Goal: Communication & Community: Connect with others

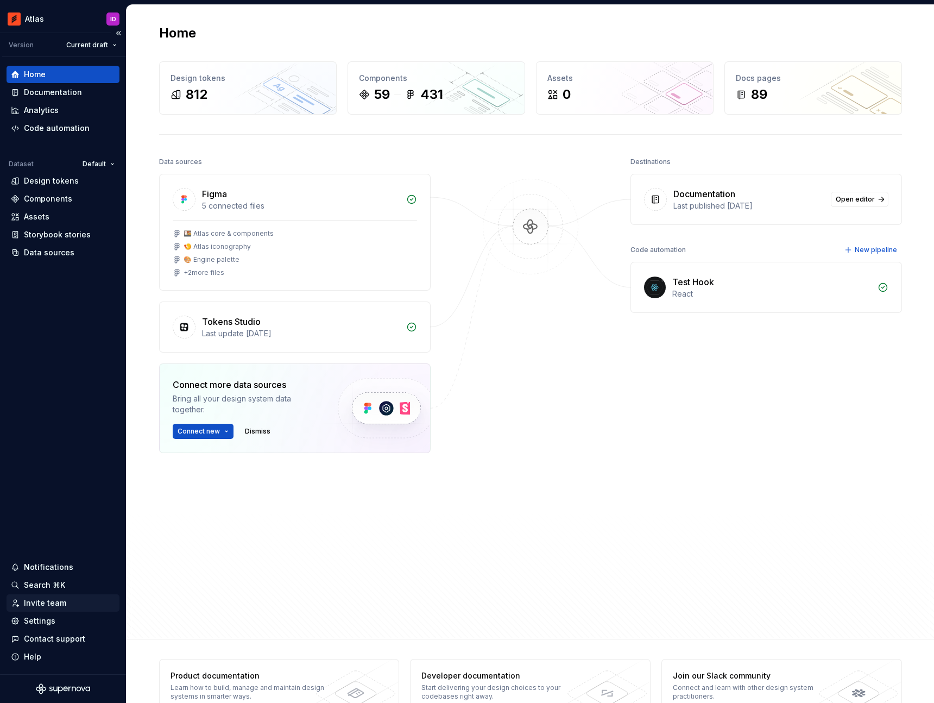
click at [46, 602] on div "Invite team" at bounding box center [45, 602] width 42 height 11
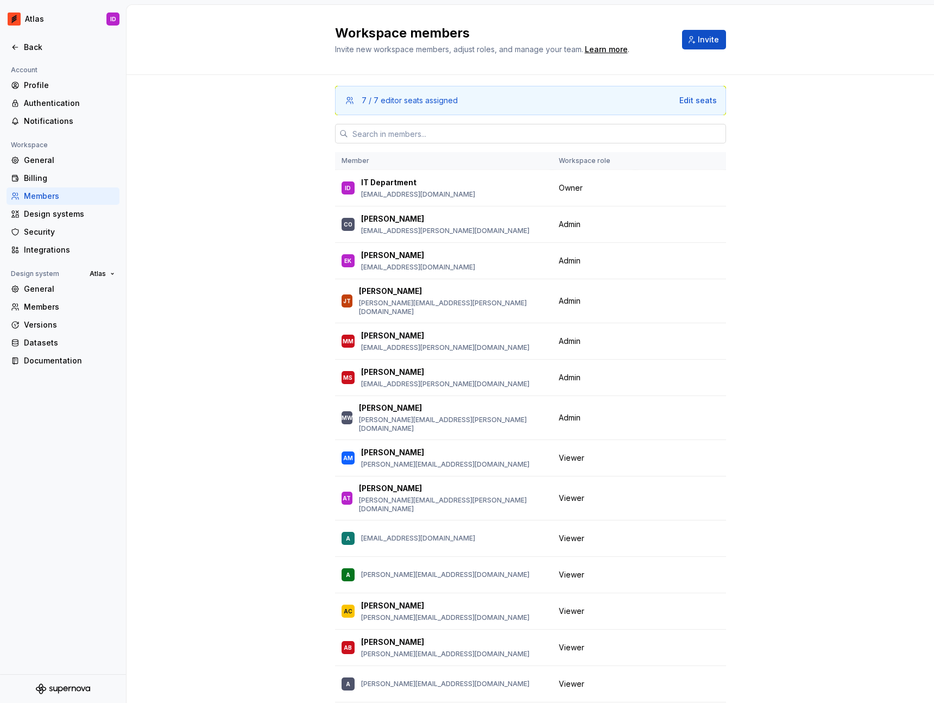
click at [409, 134] on input "text" at bounding box center [537, 134] width 378 height 20
click at [694, 44] on button "Invite" at bounding box center [704, 40] width 44 height 20
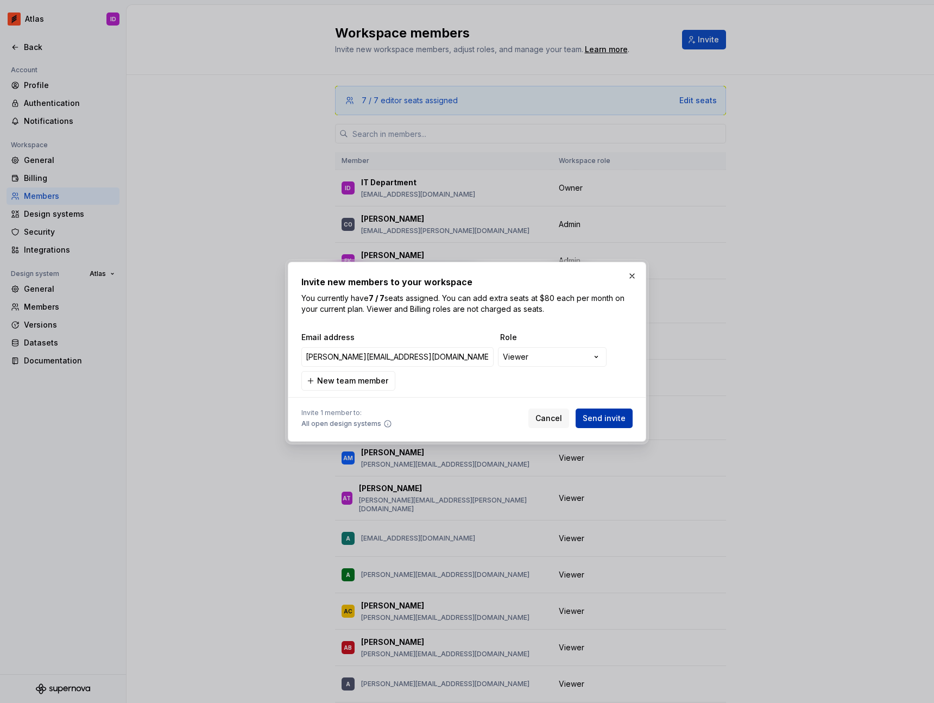
click at [600, 422] on span "Send invite" at bounding box center [604, 418] width 43 height 11
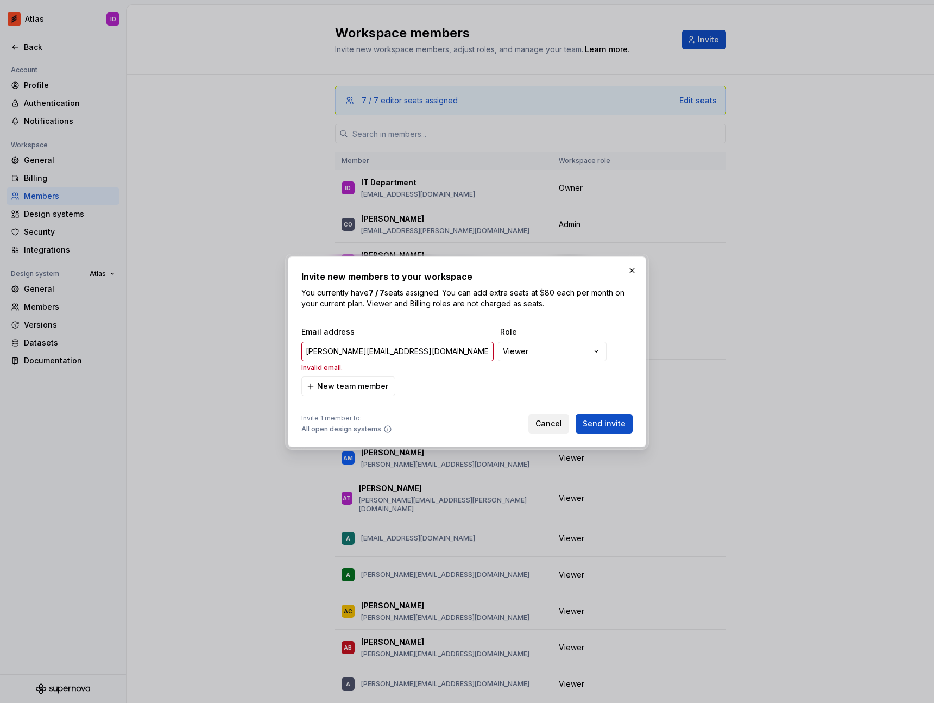
type input "[PERSON_NAME][EMAIL_ADDRESS][DOMAIN_NAME]"
click at [547, 422] on span "Cancel" at bounding box center [548, 423] width 27 height 11
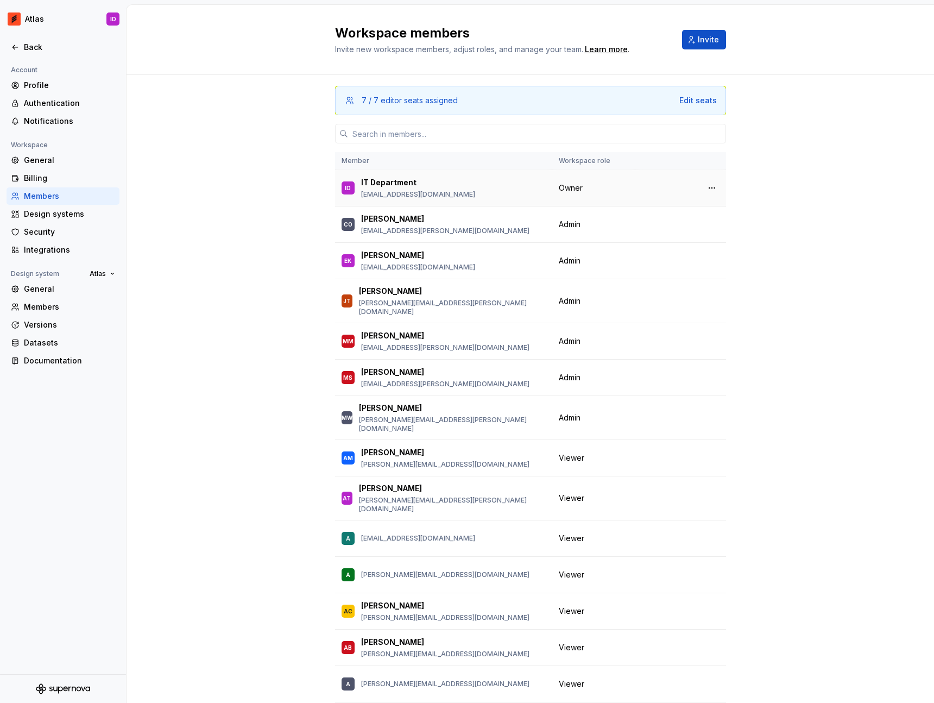
scroll to position [7, 0]
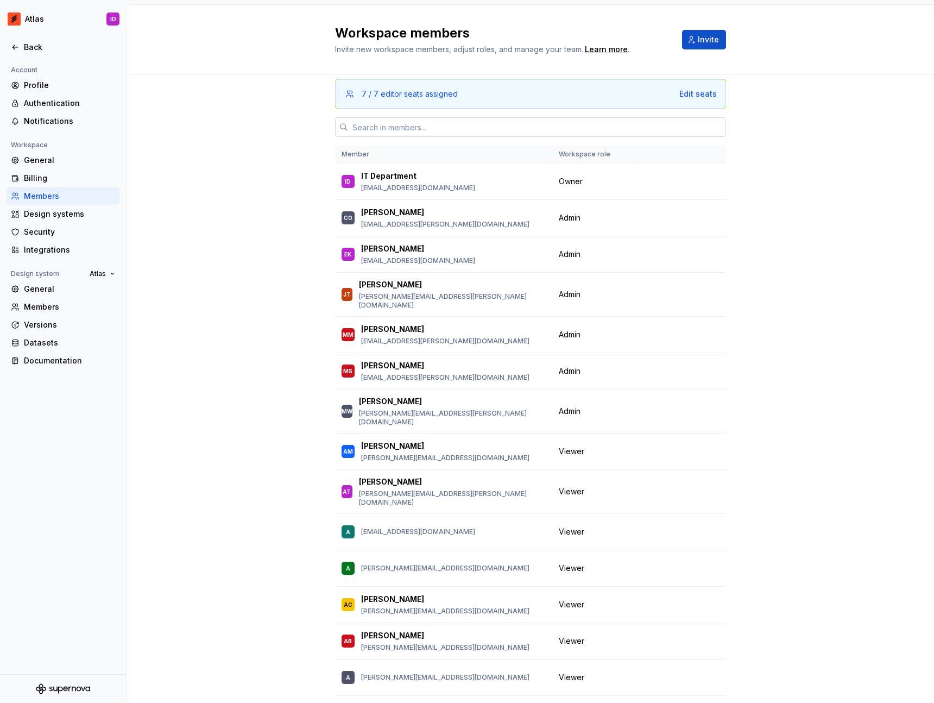
click at [383, 125] on input "text" at bounding box center [537, 127] width 378 height 20
paste input "[PERSON_NAME][EMAIL_ADDRESS][DOMAIN_NAME]"
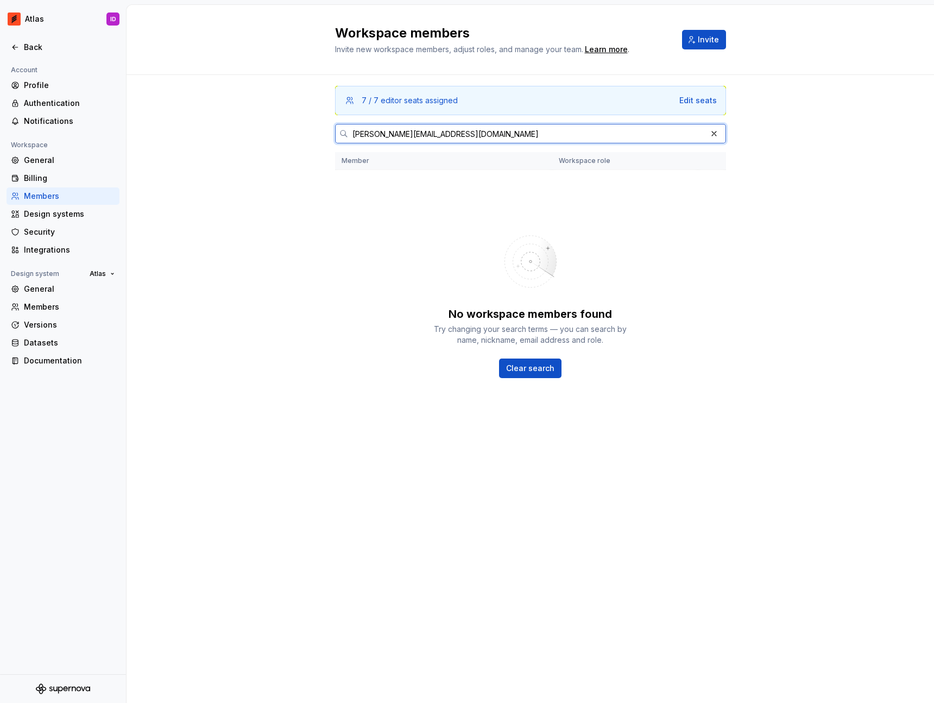
scroll to position [0, 0]
type input "[PERSON_NAME][EMAIL_ADDRESS][DOMAIN_NAME]"
drag, startPoint x: 364, startPoint y: 396, endPoint x: 394, endPoint y: 368, distance: 40.7
click at [366, 396] on div "No workspace members found Try changing your search terms — you can search by n…" at bounding box center [530, 300] width 391 height 261
click at [692, 46] on button "Invite" at bounding box center [704, 40] width 44 height 20
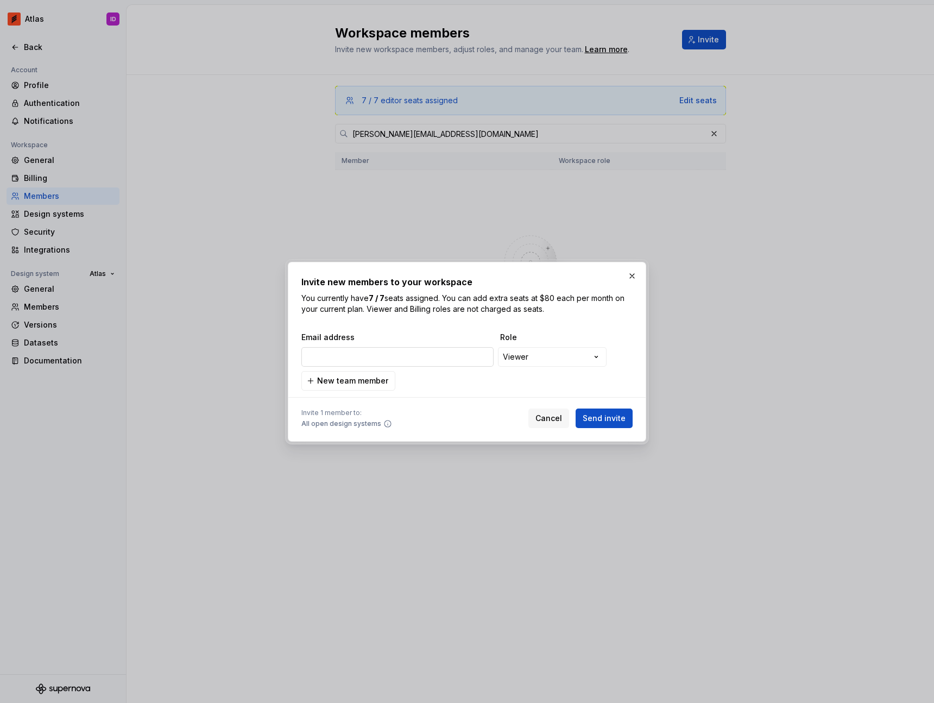
click at [418, 356] on input "email" at bounding box center [397, 357] width 192 height 20
click at [599, 416] on span "Send invite" at bounding box center [604, 418] width 43 height 11
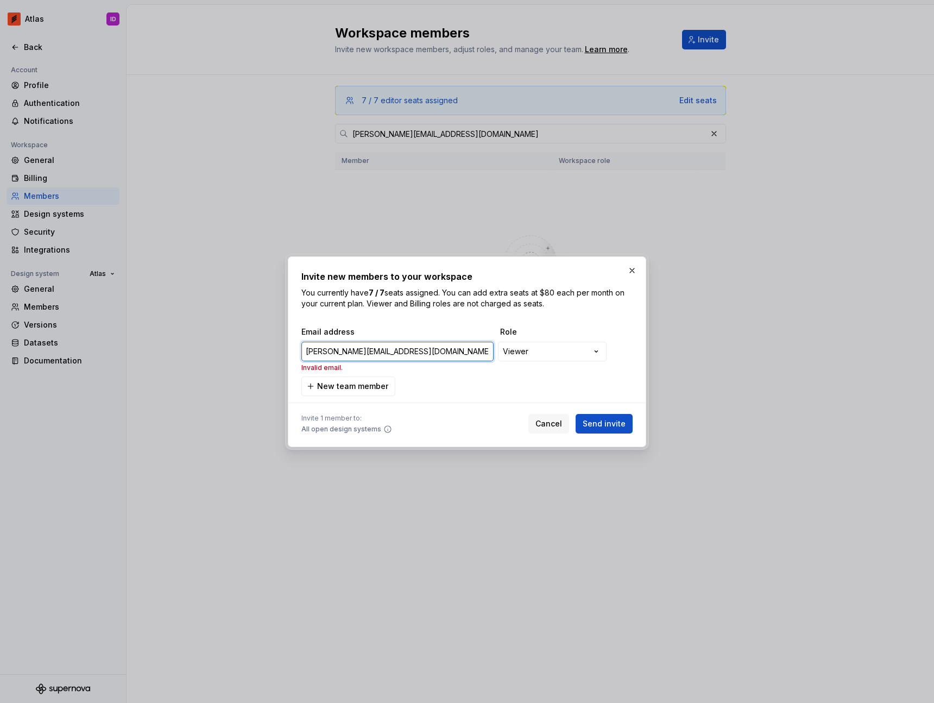
click at [439, 350] on input "[PERSON_NAME][EMAIL_ADDRESS][DOMAIN_NAME]" at bounding box center [397, 351] width 192 height 20
type input "m"
type input "[PERSON_NAME][EMAIL_ADDRESS][DOMAIN_NAME]"
click at [604, 426] on span "Send invite" at bounding box center [604, 423] width 43 height 11
